Goal: Entertainment & Leisure: Consume media (video, audio)

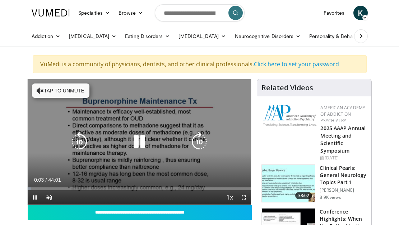
click at [64, 86] on button "Tap to unmute" at bounding box center [60, 91] width 57 height 14
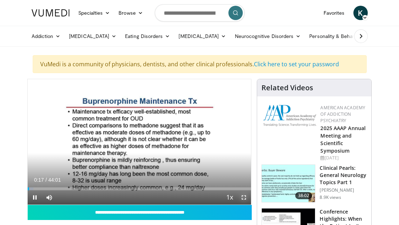
click at [243, 196] on span "Video Player" at bounding box center [243, 198] width 14 height 14
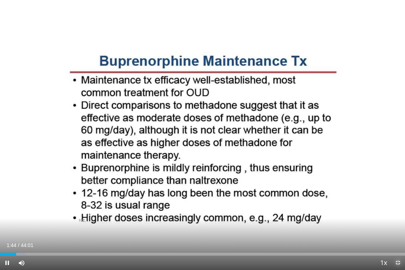
click at [398, 225] on span "Video Player" at bounding box center [397, 262] width 14 height 14
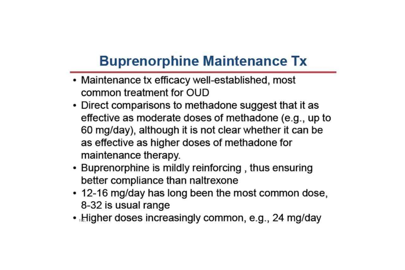
click at [398, 225] on div "10 seconds Tap to unmute" at bounding box center [202, 135] width 405 height 270
